Goal: Find specific page/section: Find specific page/section

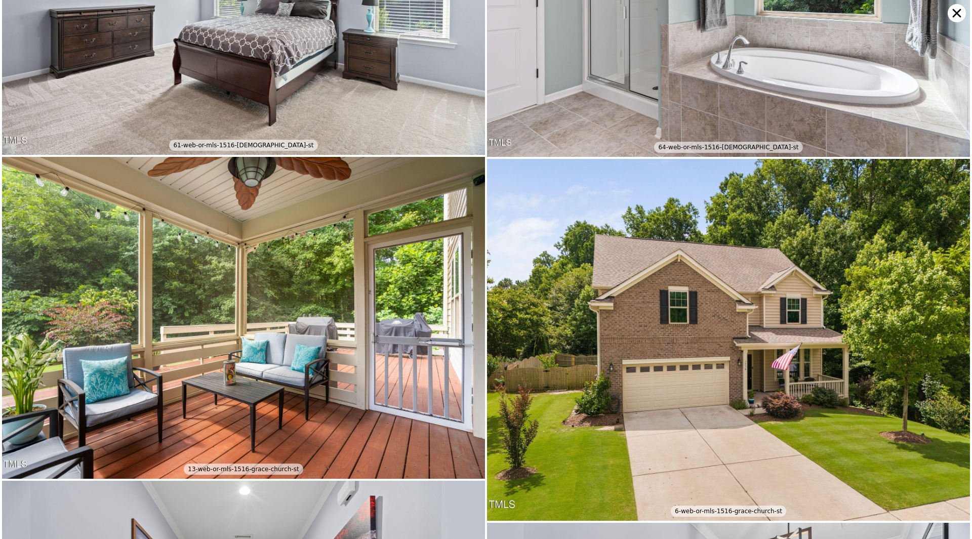
scroll to position [635, 0]
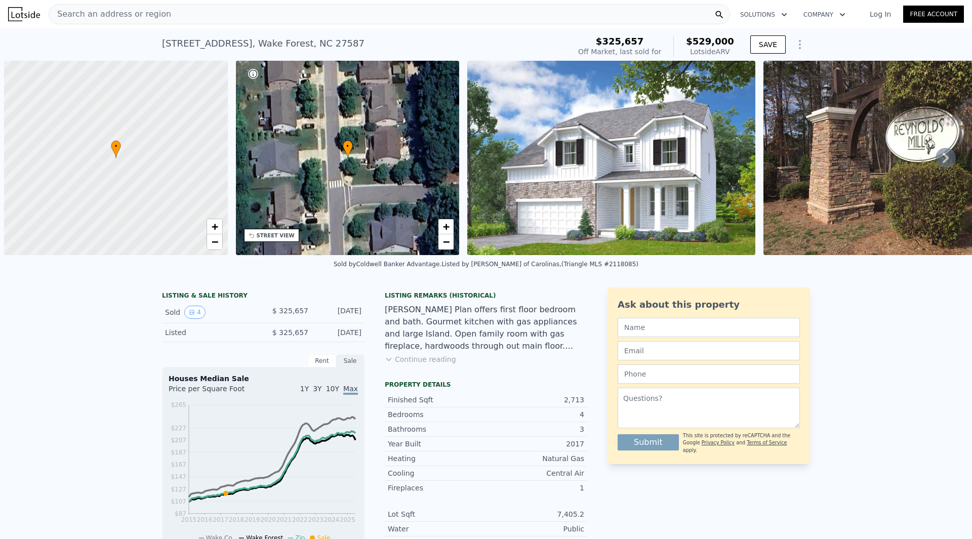
scroll to position [0, 4]
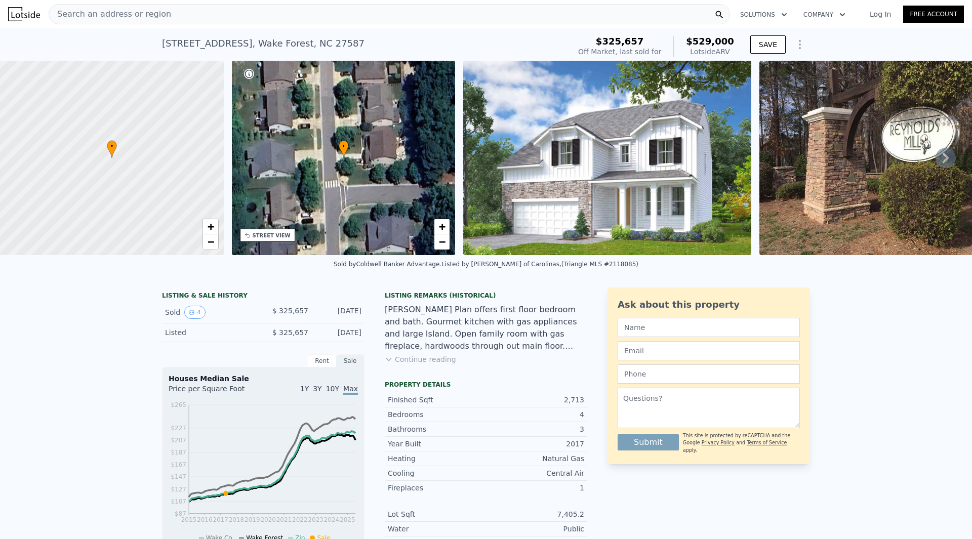
type input "2040"
type input "5662.8"
click at [597, 197] on img at bounding box center [607, 158] width 288 height 194
